Goal: Check status: Check status

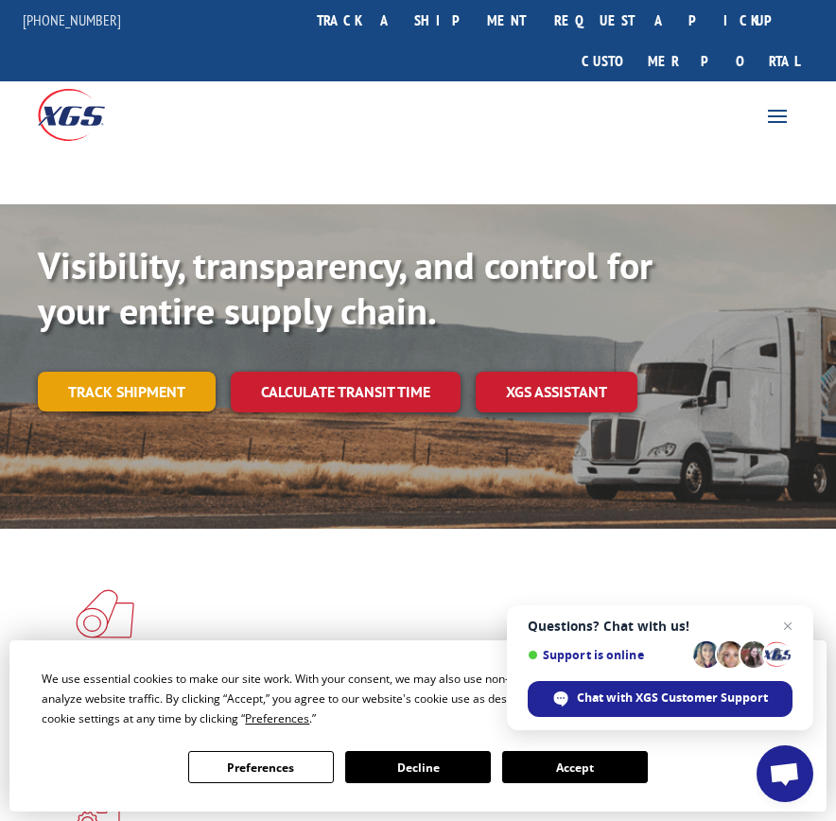
click at [114, 372] on link "Track shipment" at bounding box center [127, 392] width 178 height 40
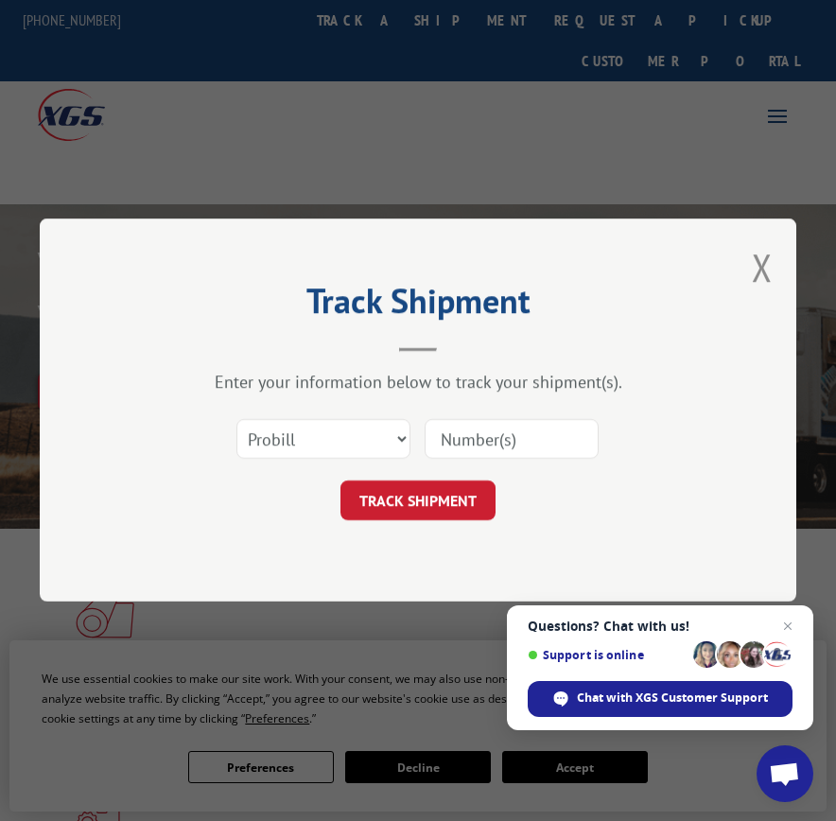
click at [460, 426] on input at bounding box center [511, 440] width 174 height 40
paste input "17235197BOL"
type input "17235197BOL"
click button "TRACK SHIPMENT" at bounding box center [417, 501] width 155 height 40
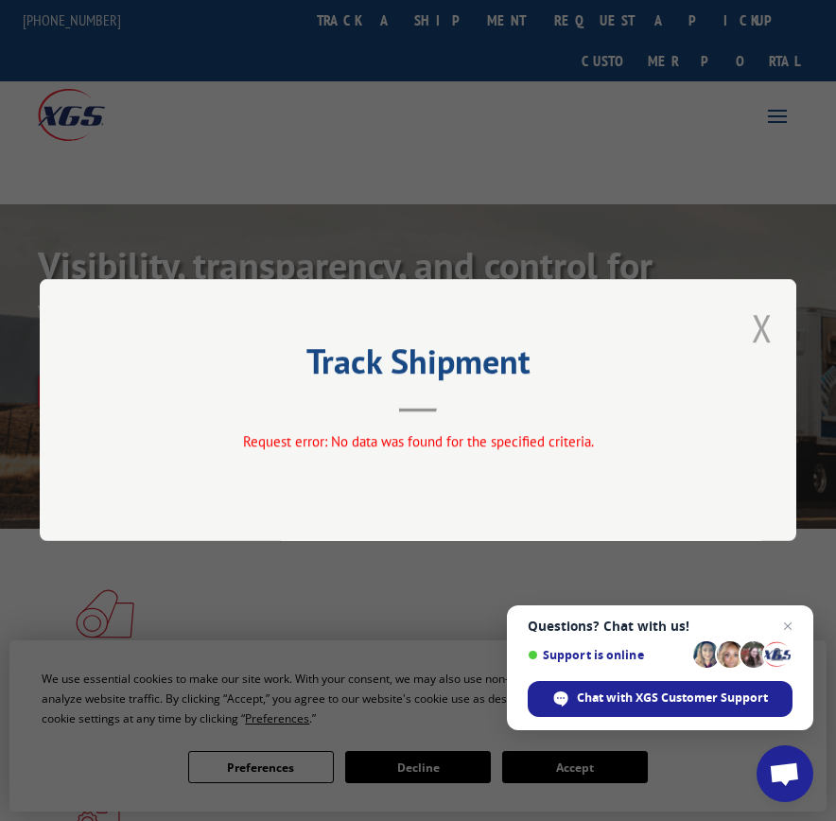
click at [767, 339] on button "Close modal" at bounding box center [762, 328] width 21 height 50
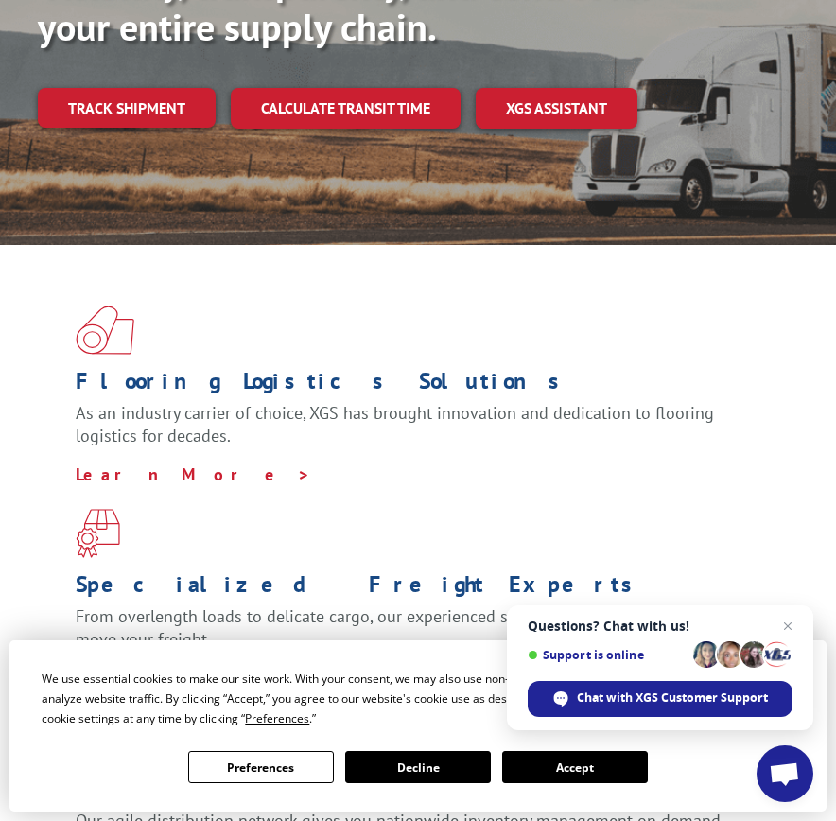
scroll to position [95, 0]
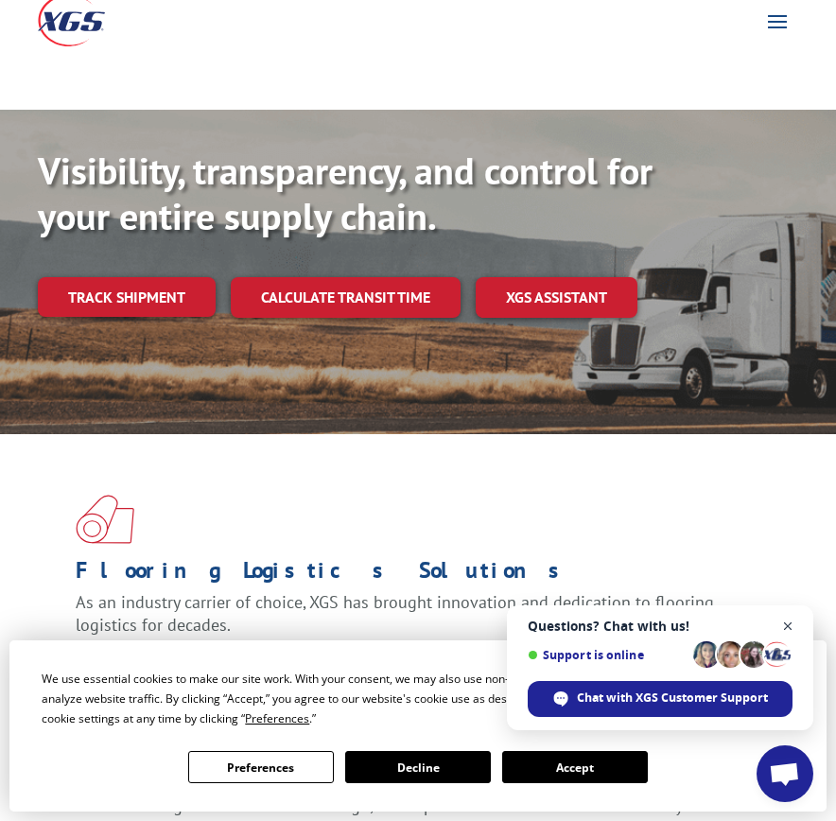
click at [788, 632] on span "Close chat" at bounding box center [788, 627] width 24 height 24
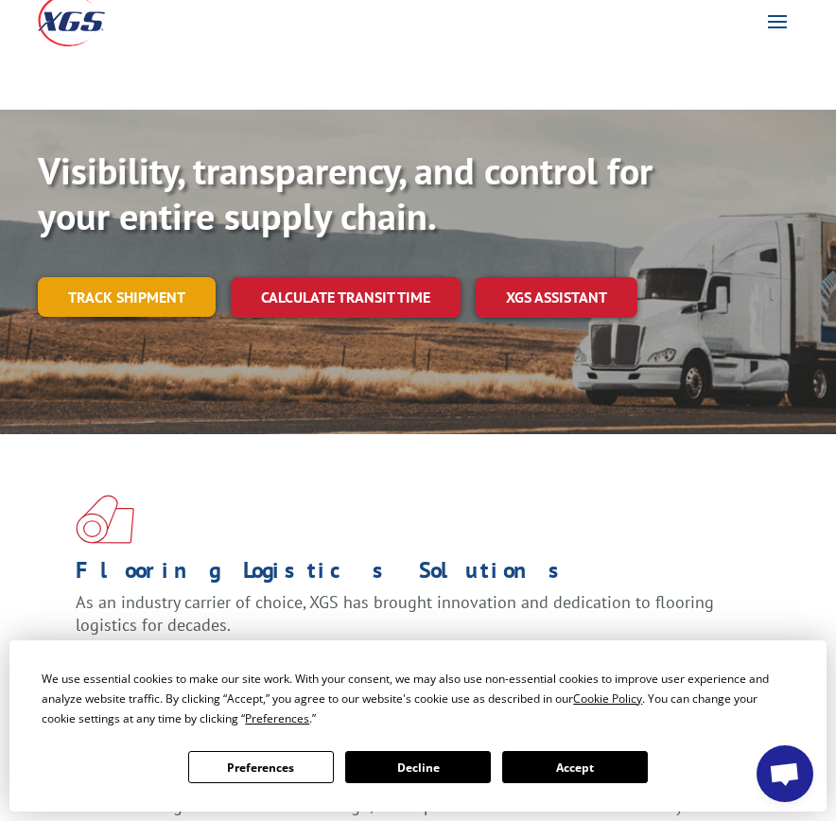
click at [150, 277] on link "Track shipment" at bounding box center [127, 297] width 178 height 40
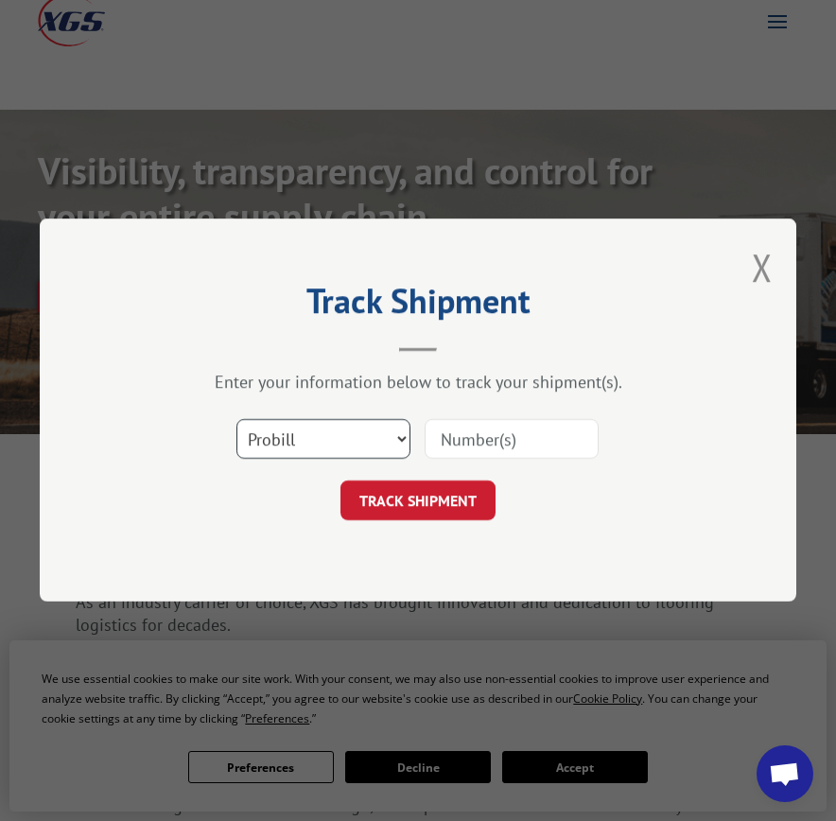
click at [395, 433] on select "Select category... Probill BOL PO" at bounding box center [323, 440] width 174 height 40
select select "po"
click at [236, 420] on select "Select category... Probill BOL PO" at bounding box center [323, 440] width 174 height 40
click at [511, 434] on input at bounding box center [511, 440] width 174 height 40
type input "42568678"
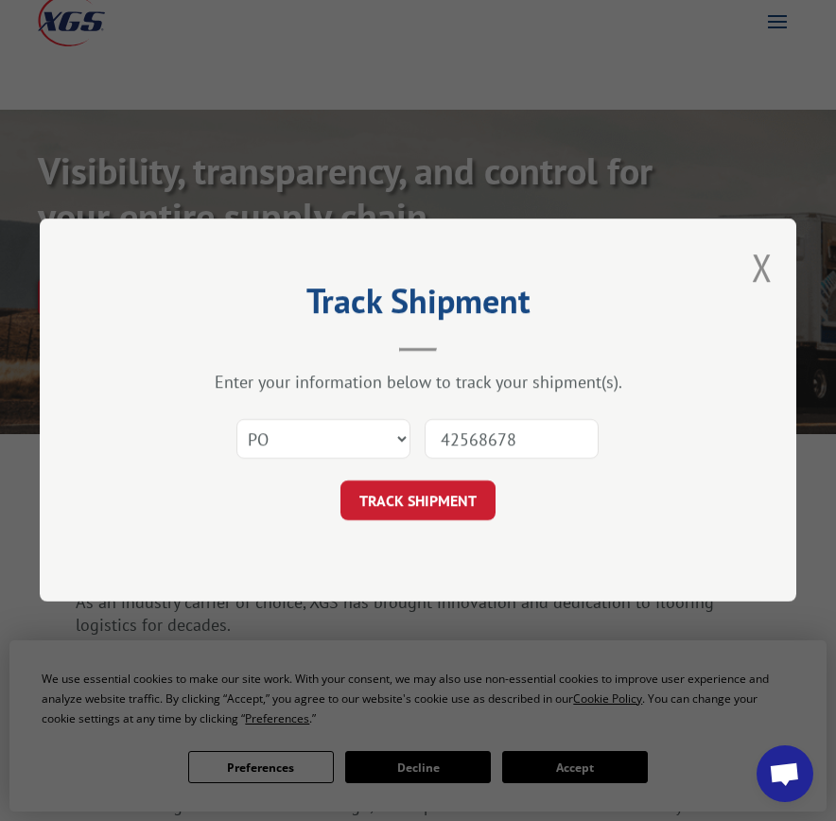
click button "TRACK SHIPMENT" at bounding box center [417, 501] width 155 height 40
